Goal: Check status: Check status

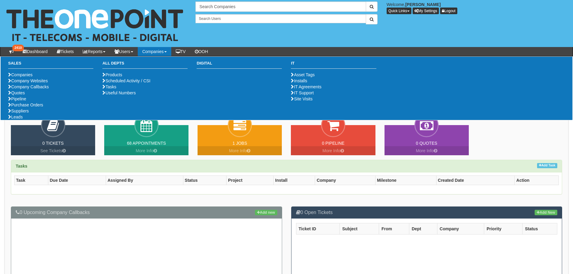
click at [158, 53] on link "Companies" at bounding box center [155, 51] width 34 height 9
click at [28, 107] on link "Purchase Orders" at bounding box center [25, 105] width 35 height 5
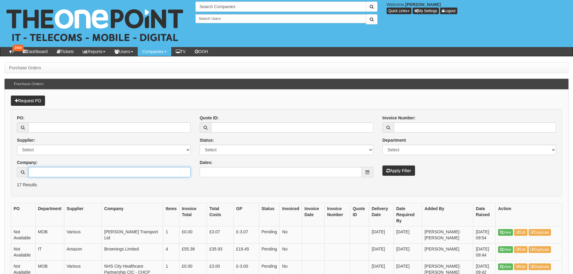
click at [47, 174] on input "Company:" at bounding box center [109, 172] width 162 height 10
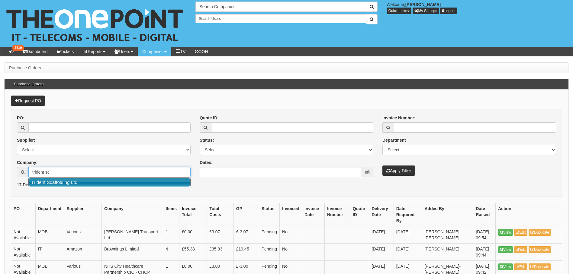
click at [74, 184] on link "Trident Scaffolding Ltd" at bounding box center [109, 182] width 161 height 9
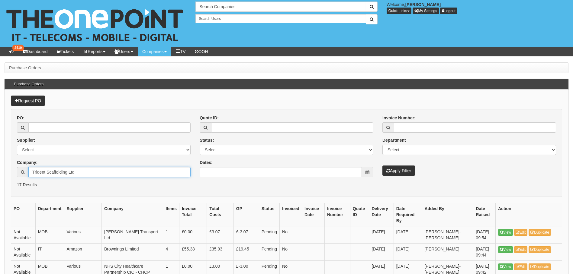
type input "Trident Scaffolding Ltd"
click at [404, 169] on button "Apply Filter" at bounding box center [398, 171] width 33 height 10
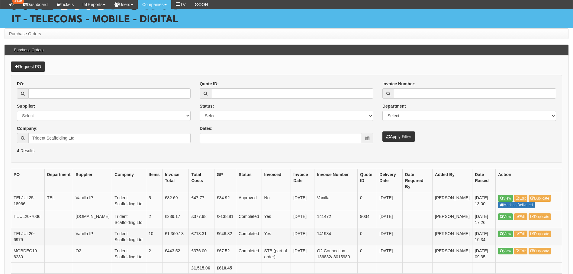
scroll to position [55, 0]
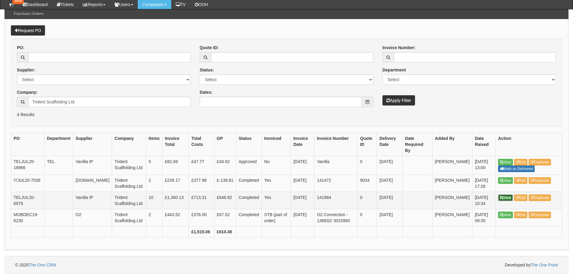
drag, startPoint x: 500, startPoint y: 197, endPoint x: 500, endPoint y: 203, distance: 6.0
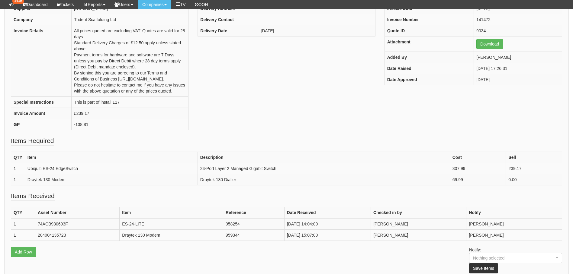
scroll to position [151, 0]
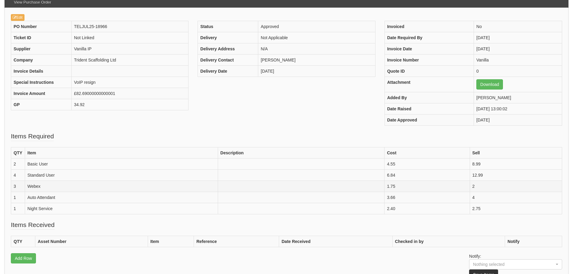
scroll to position [91, 0]
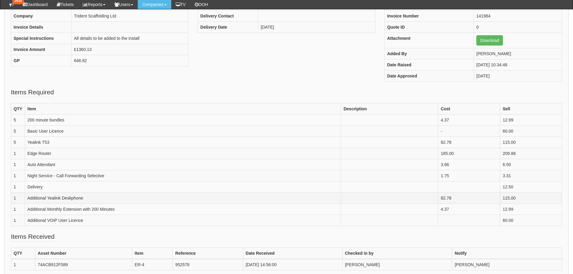
scroll to position [121, 0]
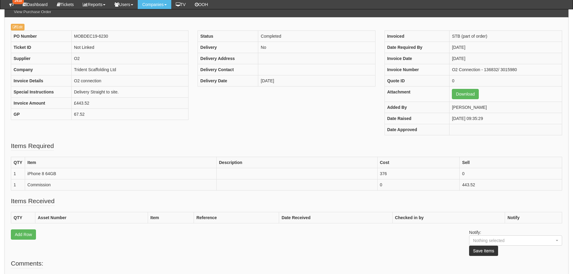
scroll to position [60, 0]
